Goal: Task Accomplishment & Management: Use online tool/utility

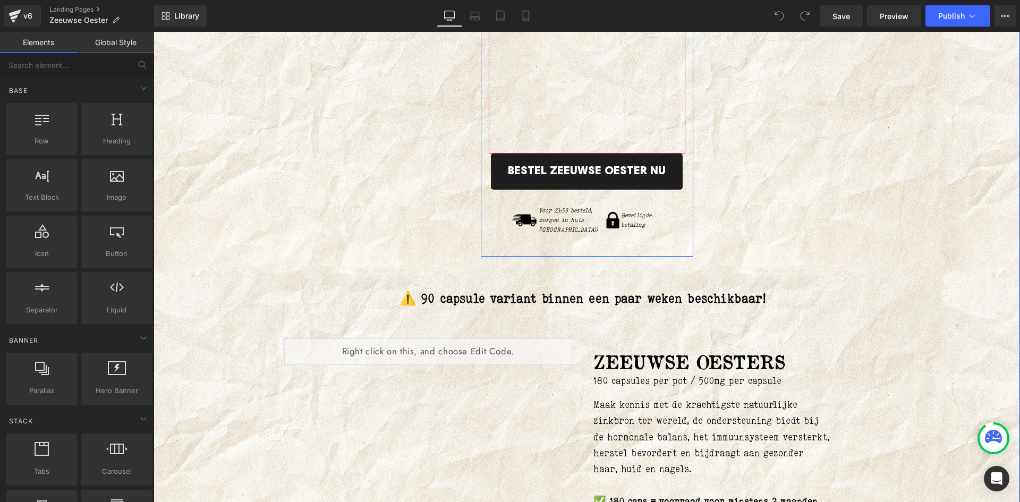
scroll to position [5206, 0]
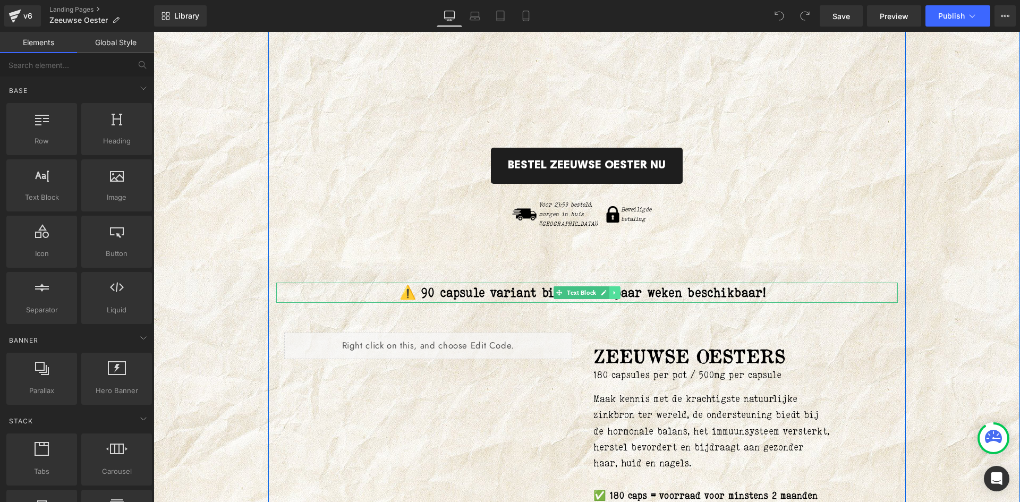
click at [611, 290] on icon at bounding box center [614, 293] width 6 height 6
click at [606, 290] on icon at bounding box center [609, 293] width 6 height 6
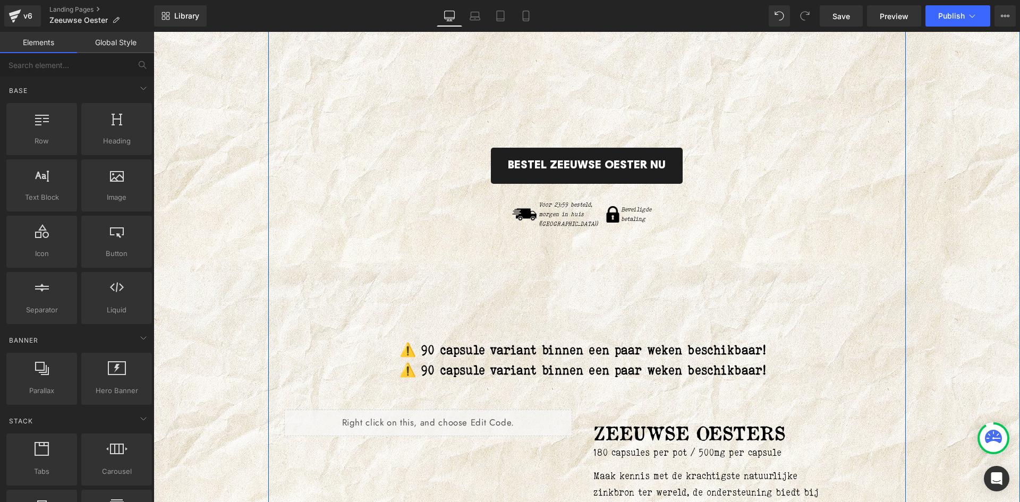
scroll to position [5078, 0]
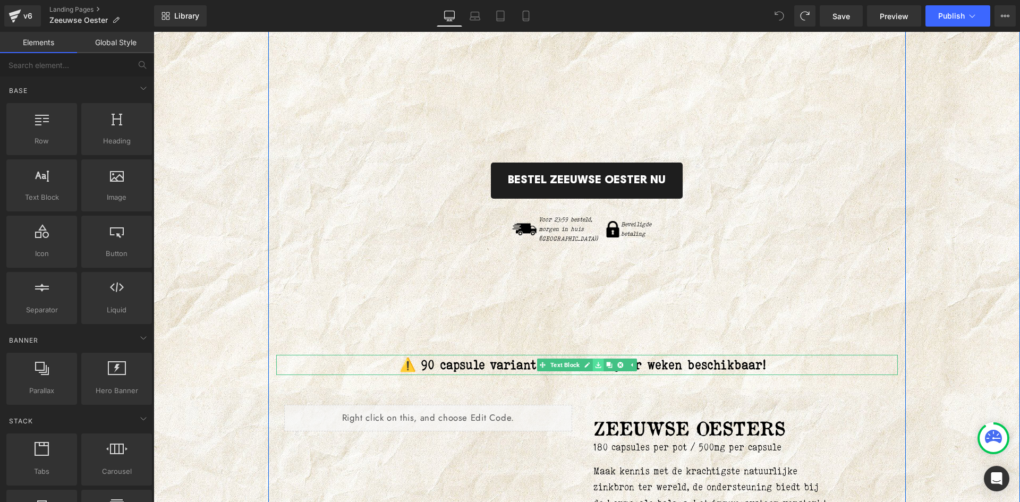
click at [595, 362] on icon at bounding box center [598, 365] width 6 height 6
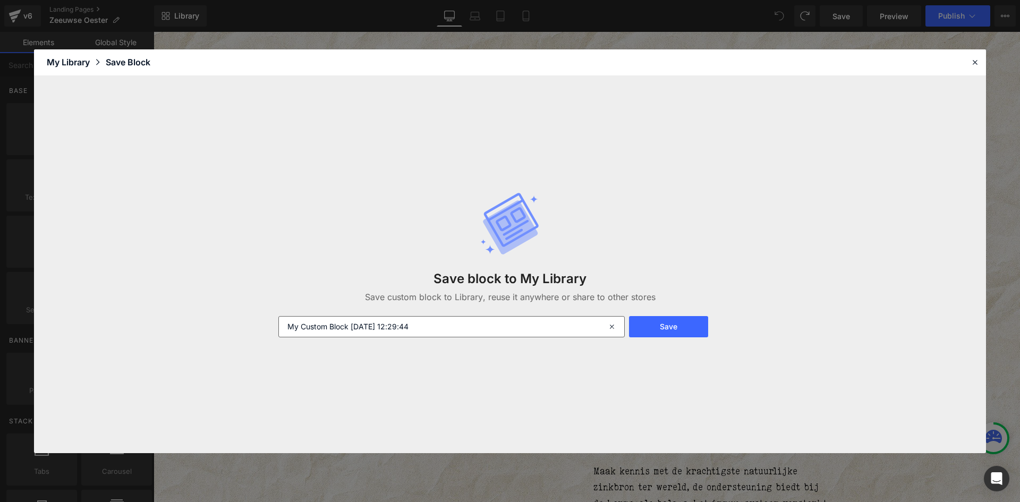
click at [403, 322] on input "My Custom Block [DATE] 12:29:44" at bounding box center [451, 326] width 346 height 21
drag, startPoint x: 474, startPoint y: 329, endPoint x: 216, endPoint y: 326, distance: 258.7
click at [216, 326] on div "Save block to My Library Save custom block to Library, reuse it anywhere or sha…" at bounding box center [510, 264] width 952 height 377
type input "90 capsule variant"
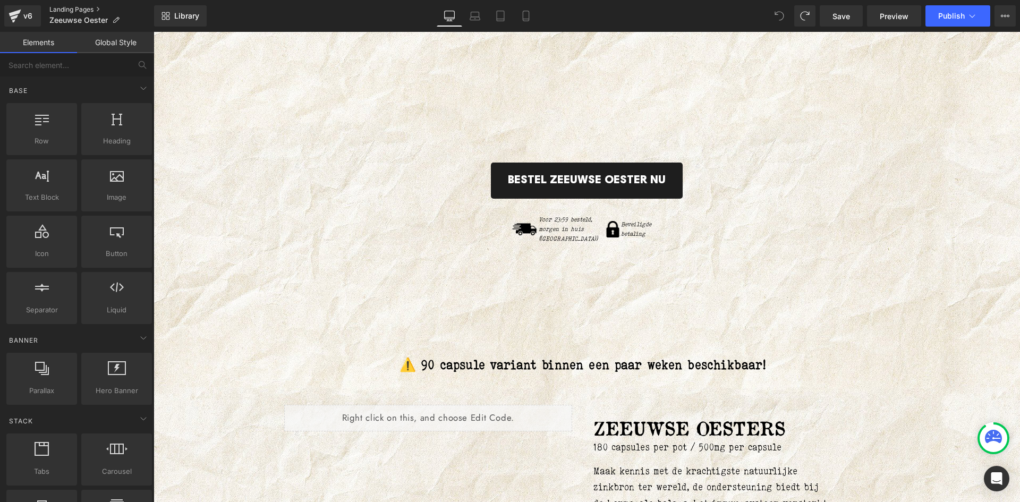
click at [79, 11] on link "Landing Pages" at bounding box center [101, 9] width 105 height 8
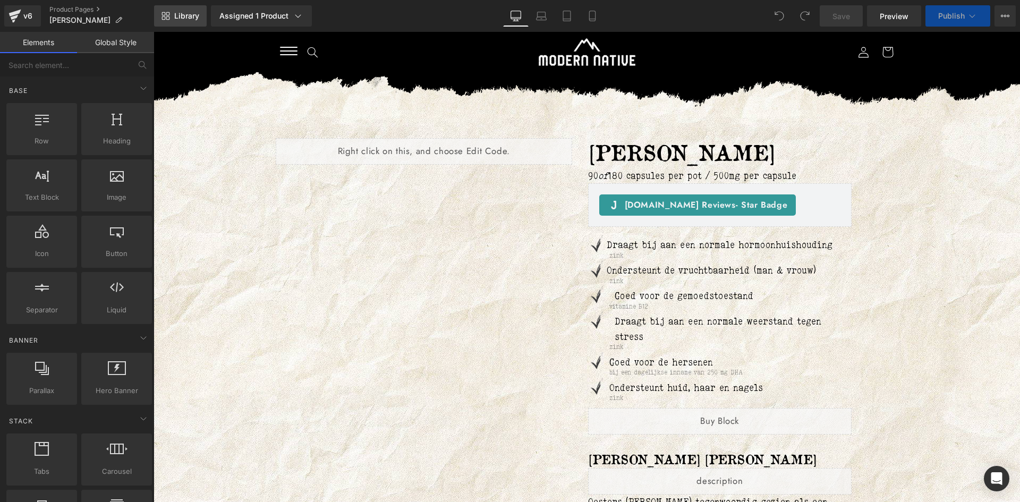
drag, startPoint x: 0, startPoint y: 0, endPoint x: 162, endPoint y: 13, distance: 162.6
click at [162, 13] on icon at bounding box center [164, 14] width 4 height 4
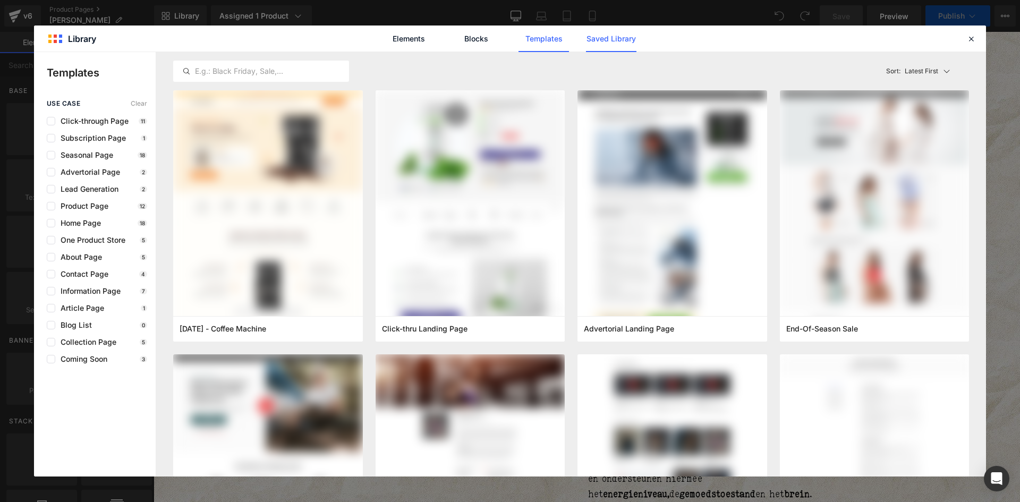
click at [589, 41] on link "Saved Library" at bounding box center [611, 38] width 50 height 27
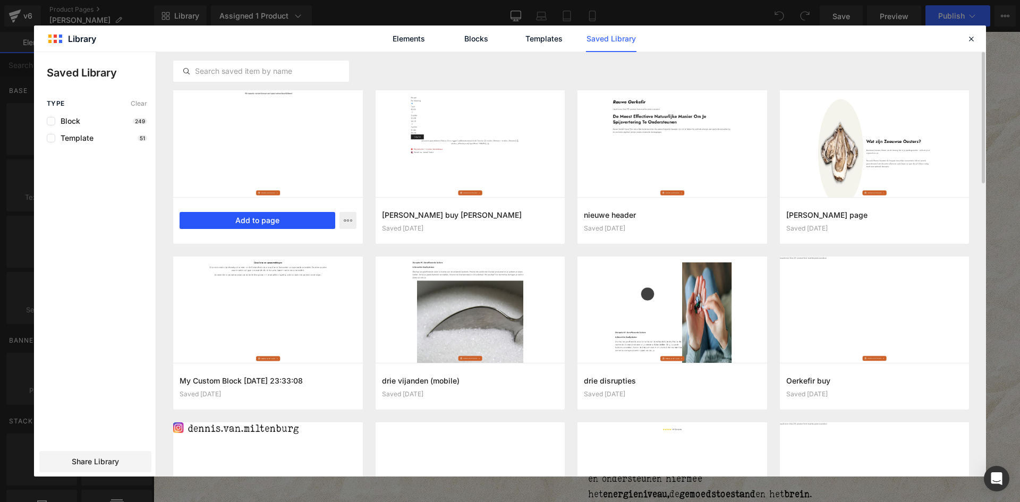
drag, startPoint x: 244, startPoint y: 217, endPoint x: 239, endPoint y: 310, distance: 93.1
click at [244, 217] on button "Add to page" at bounding box center [258, 220] width 156 height 17
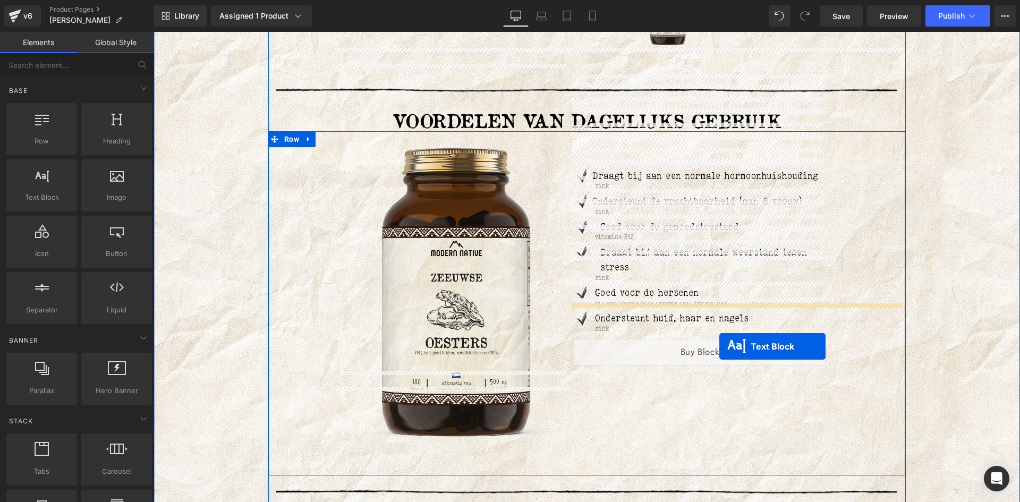
scroll to position [2075, 0]
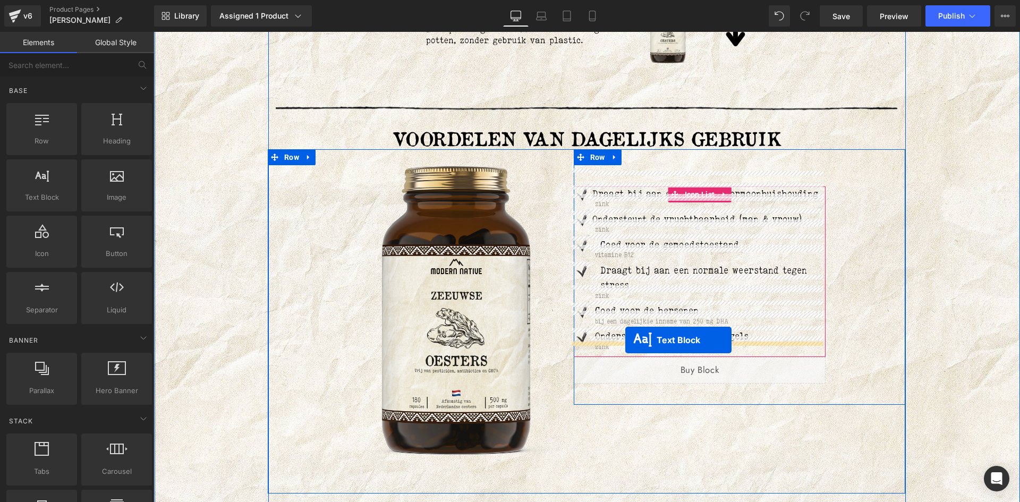
drag, startPoint x: 550, startPoint y: 96, endPoint x: 626, endPoint y: 340, distance: 255.4
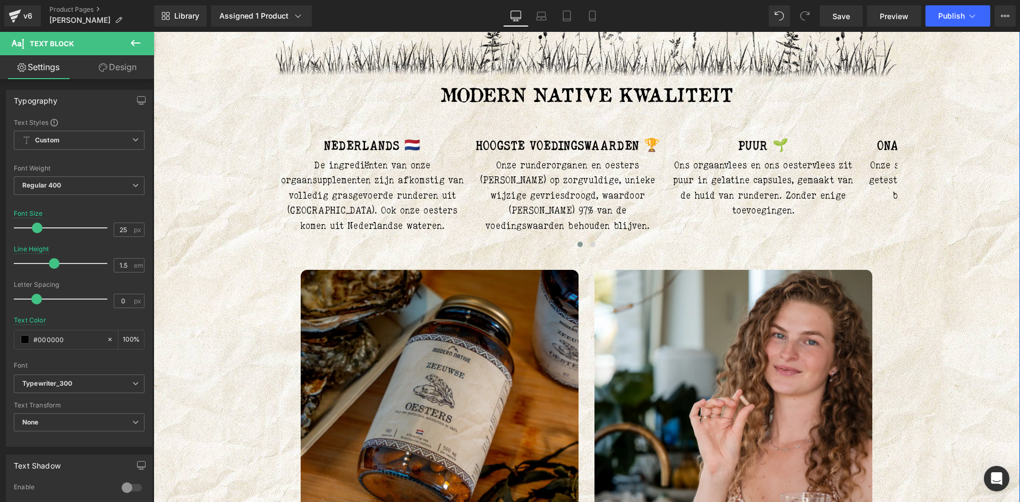
scroll to position [747, 0]
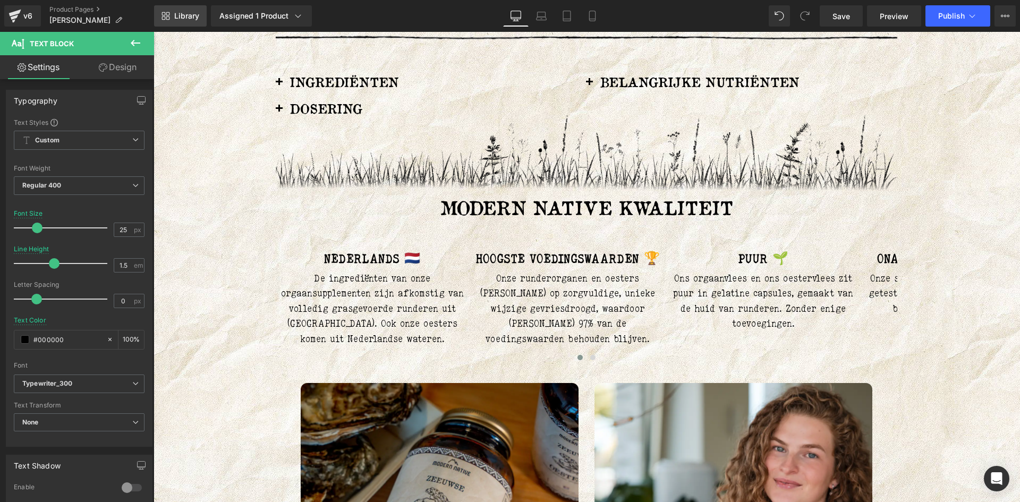
click at [191, 12] on span "Library" at bounding box center [186, 16] width 25 height 10
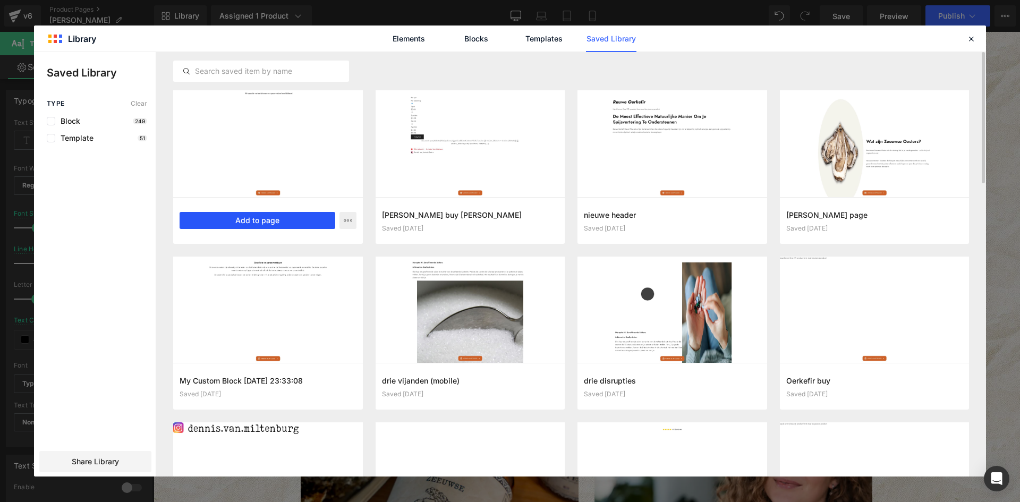
drag, startPoint x: 260, startPoint y: 221, endPoint x: 227, endPoint y: 218, distance: 33.0
click at [260, 221] on button "Add to page" at bounding box center [258, 220] width 156 height 17
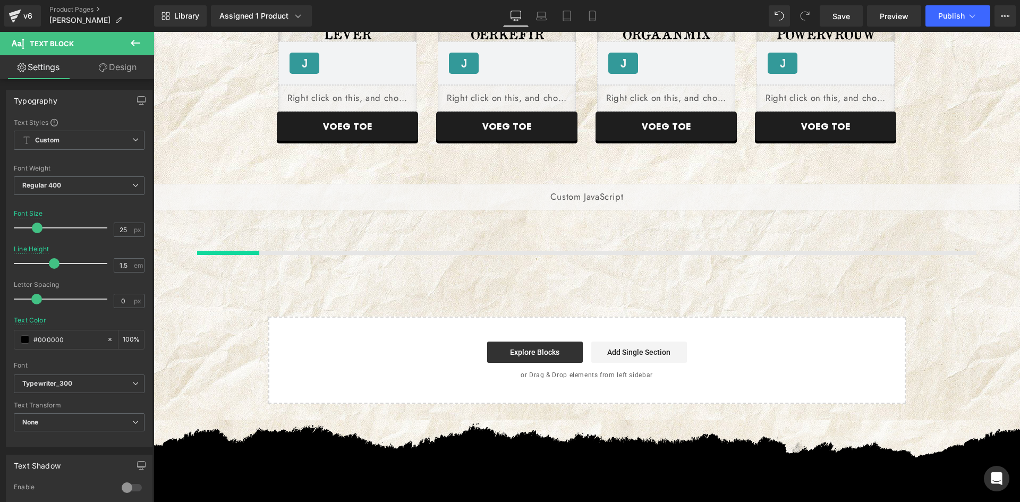
scroll to position [2978, 0]
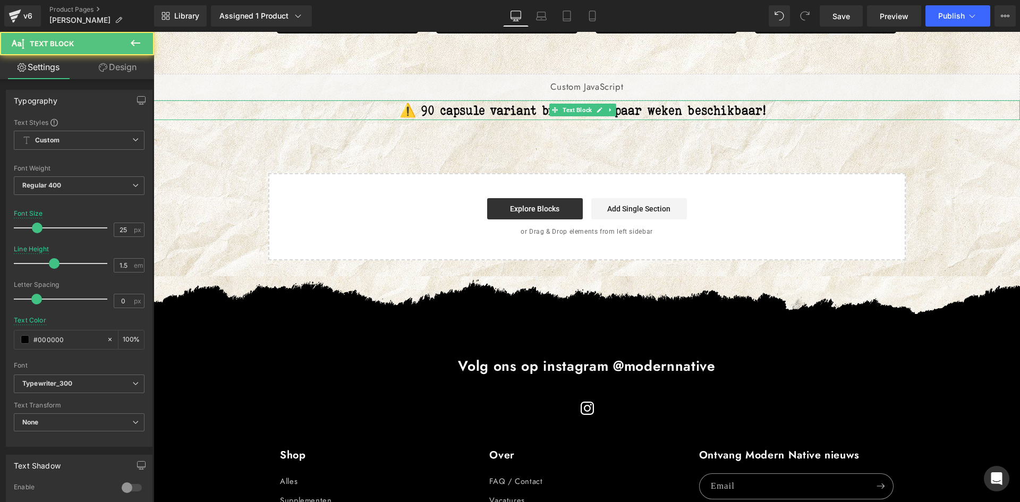
click at [548, 103] on strong "⚠️ 90 capsule variant binnen een paar weken beschikbaar!" at bounding box center [582, 110] width 367 height 15
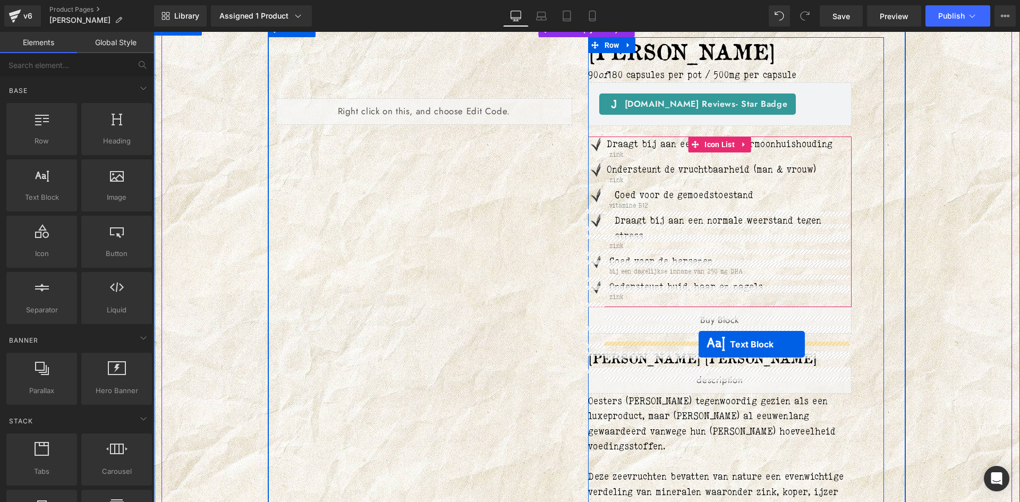
scroll to position [237, 0]
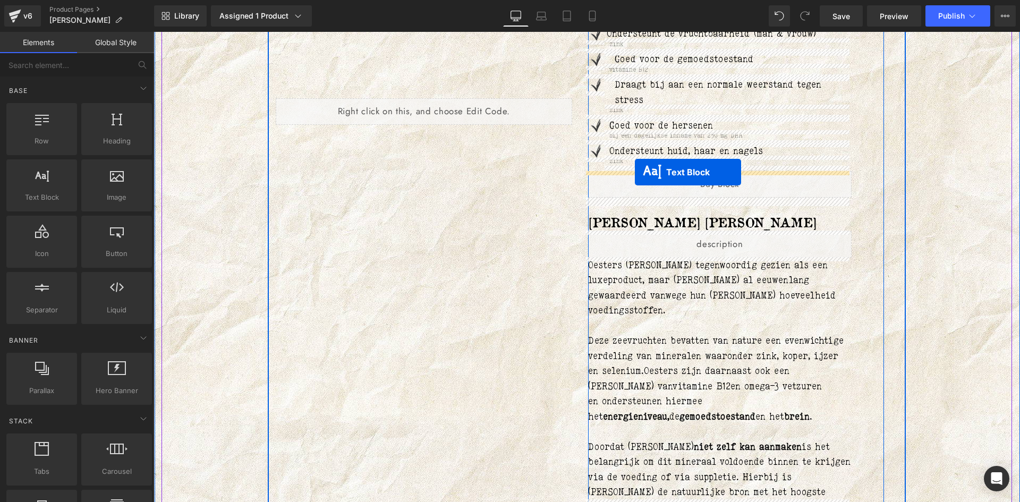
drag, startPoint x: 550, startPoint y: 99, endPoint x: 635, endPoint y: 172, distance: 112.2
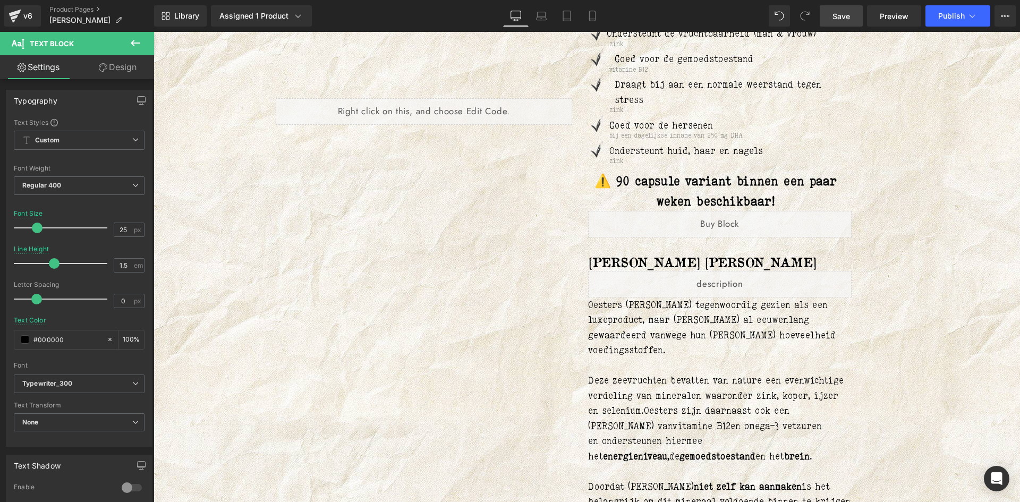
click at [855, 11] on link "Save" at bounding box center [841, 15] width 43 height 21
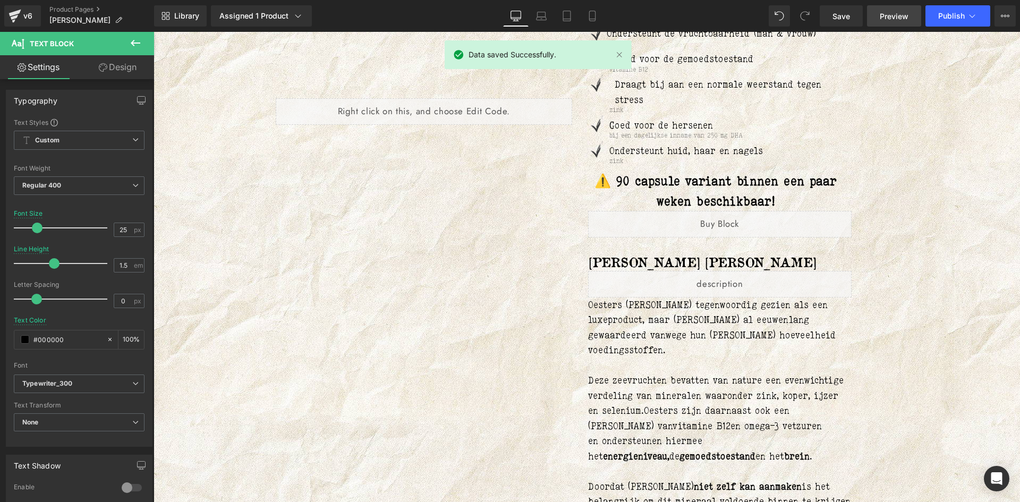
click at [900, 15] on span "Preview" at bounding box center [894, 16] width 29 height 11
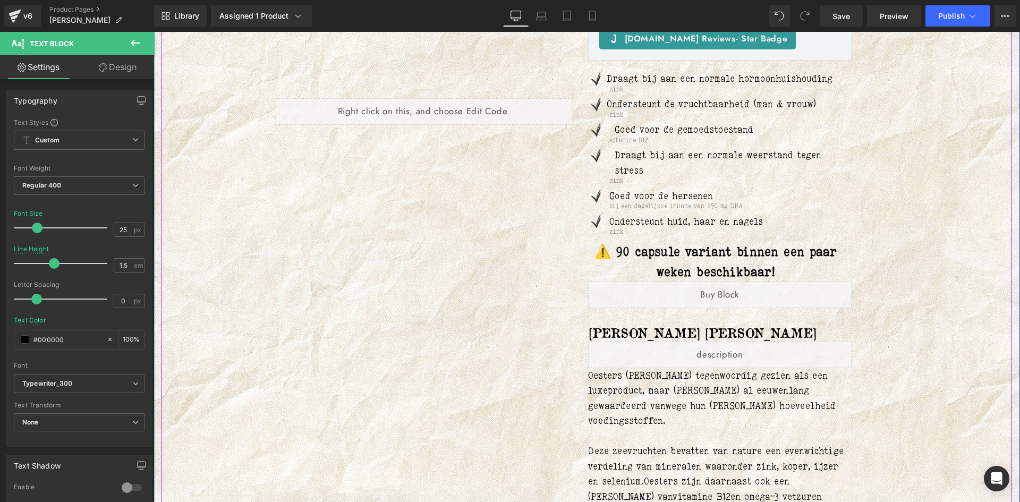
scroll to position [78, 0]
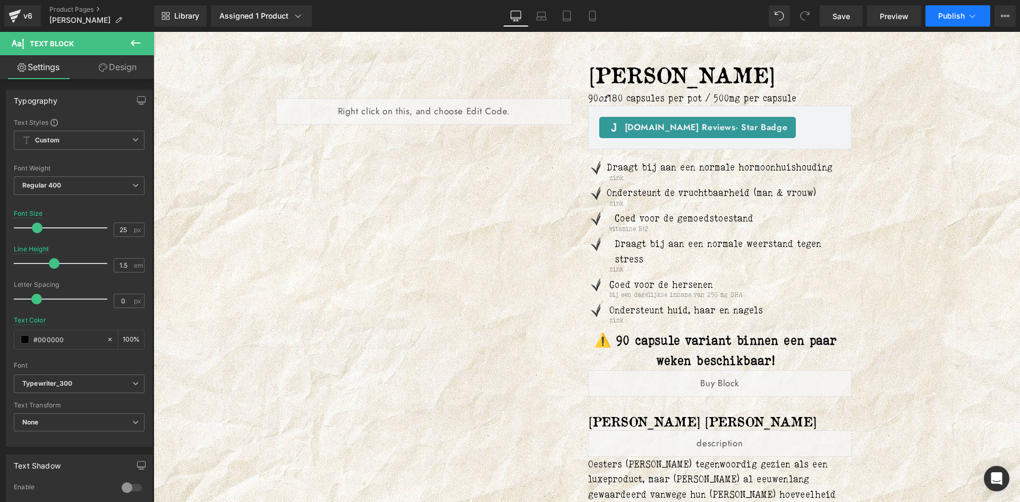
click at [955, 9] on button "Publish" at bounding box center [957, 15] width 65 height 21
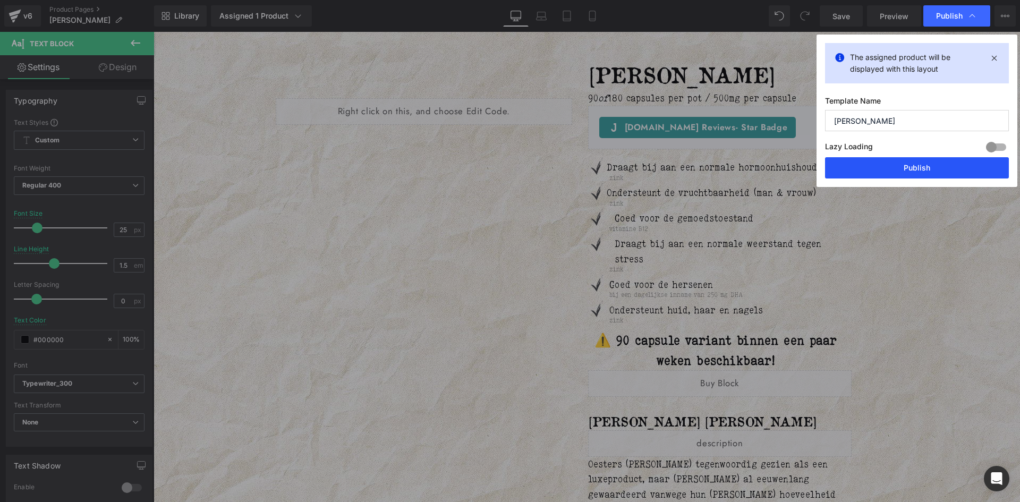
drag, startPoint x: 915, startPoint y: 159, endPoint x: 612, endPoint y: 101, distance: 308.3
click at [915, 159] on button "Publish" at bounding box center [917, 167] width 184 height 21
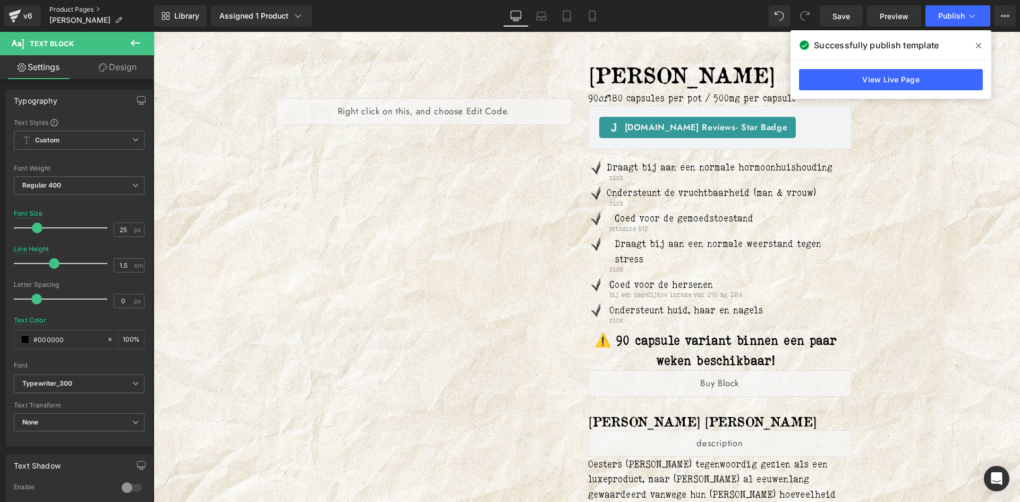
click at [55, 10] on link "Product Pages" at bounding box center [101, 9] width 105 height 8
